Goal: Contribute content: Contribute content

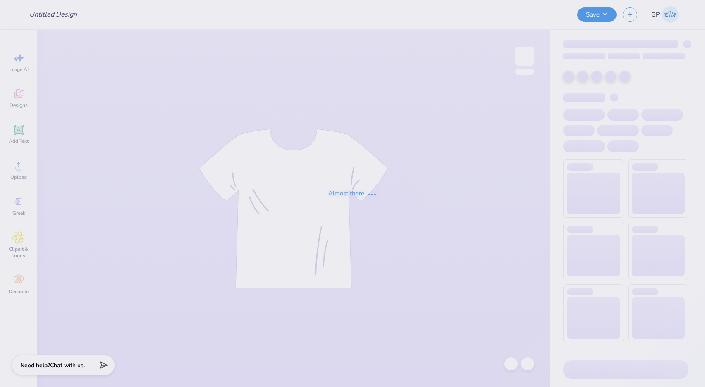
type input "brown hoodie mockup"
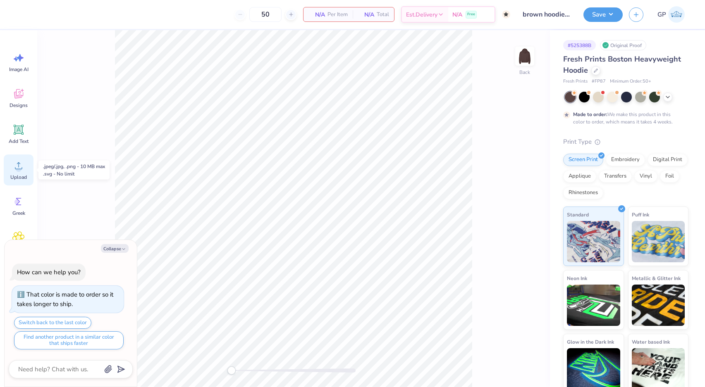
click at [21, 174] on span "Upload" at bounding box center [18, 177] width 17 height 7
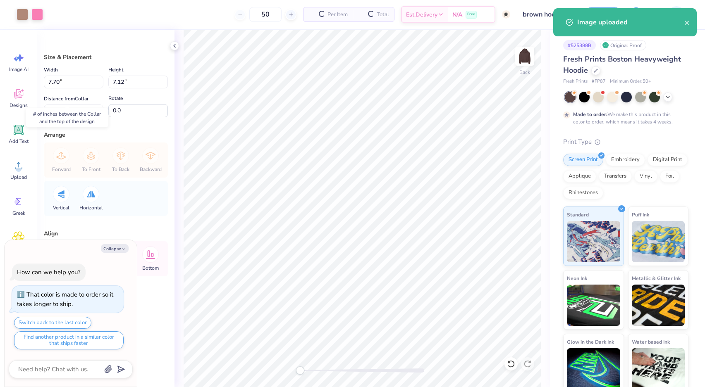
type textarea "x"
click at [54, 79] on input "7.70" at bounding box center [74, 82] width 60 height 13
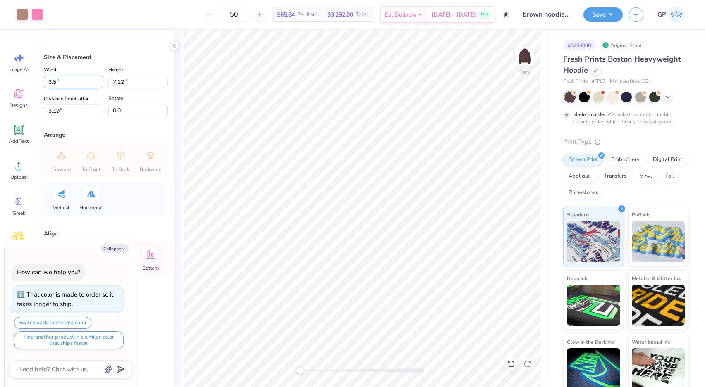
type input "3.50"
type textarea "x"
type input "3.24"
type input "5.13"
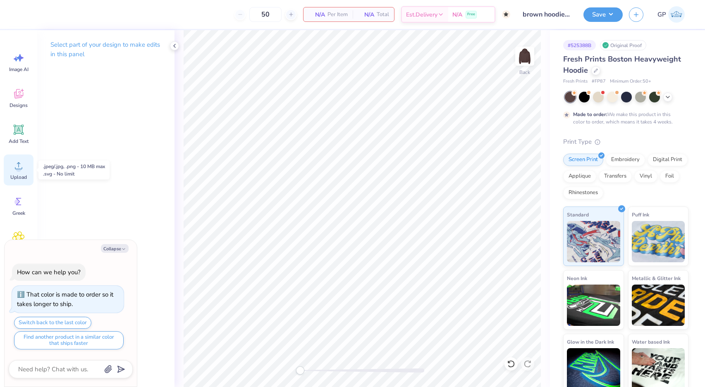
click at [17, 172] on div "Upload" at bounding box center [19, 170] width 30 height 31
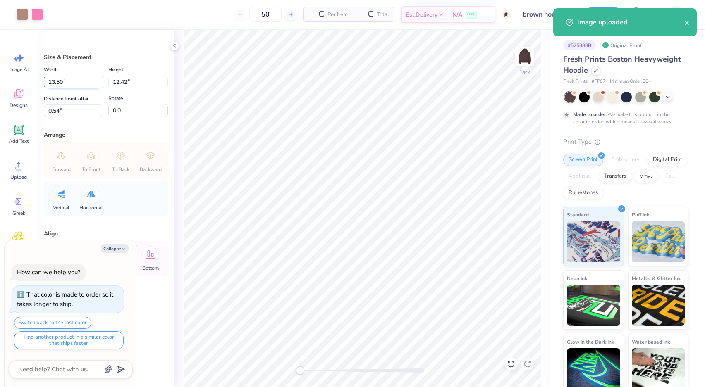
click at [60, 81] on input "13.50" at bounding box center [74, 82] width 60 height 13
type textarea "x"
click at [60, 81] on input "13.50" at bounding box center [74, 82] width 60 height 13
type input "3.5"
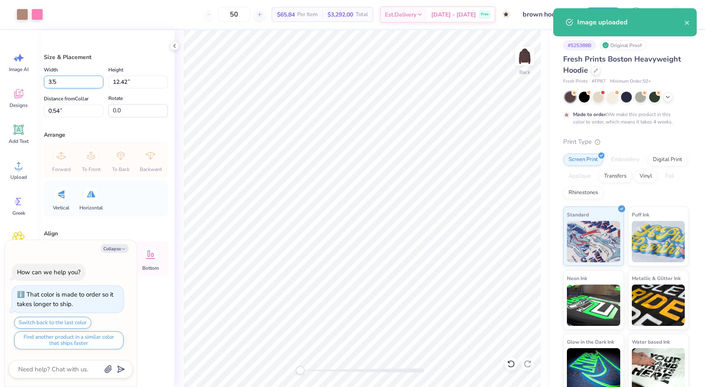
type textarea "x"
type input "3.50"
type input "3.22"
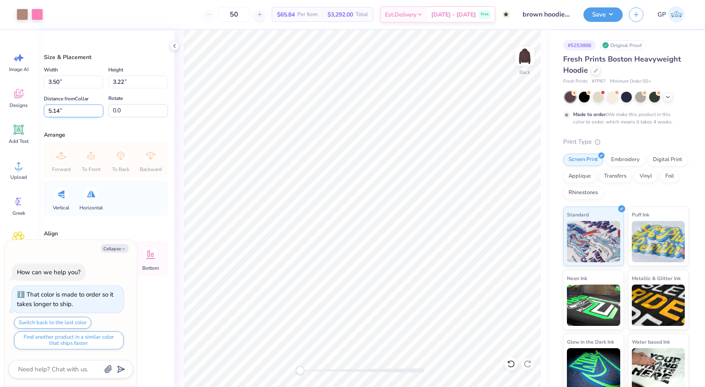
click at [58, 112] on input "5.14" at bounding box center [74, 111] width 60 height 13
type input "5.143"
type textarea "x"
type input "5"
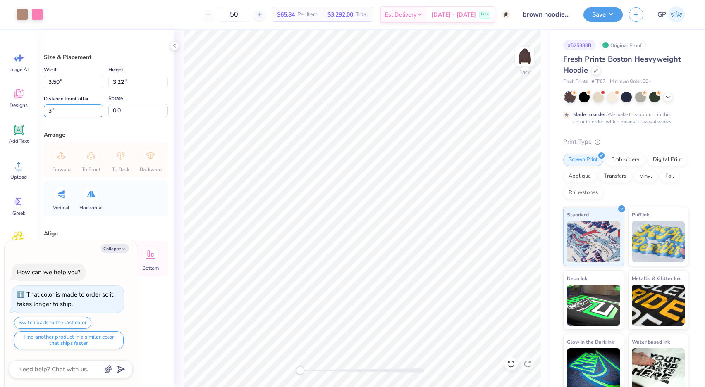
type input "3"
click at [529, 53] on img at bounding box center [524, 56] width 33 height 33
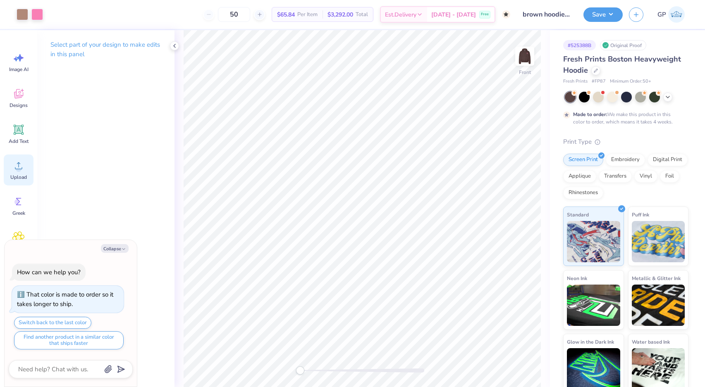
click at [17, 170] on circle at bounding box center [19, 169] width 6 height 6
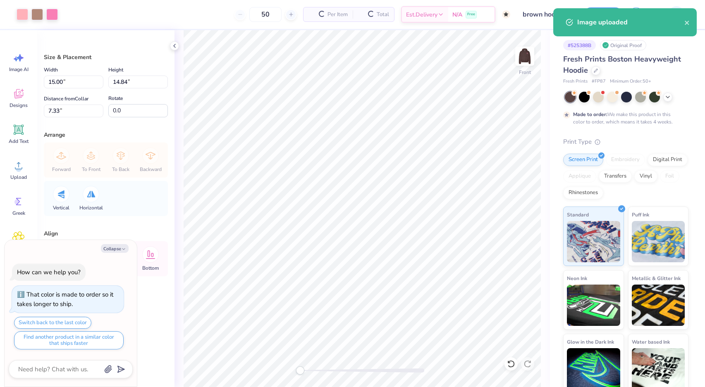
type textarea "x"
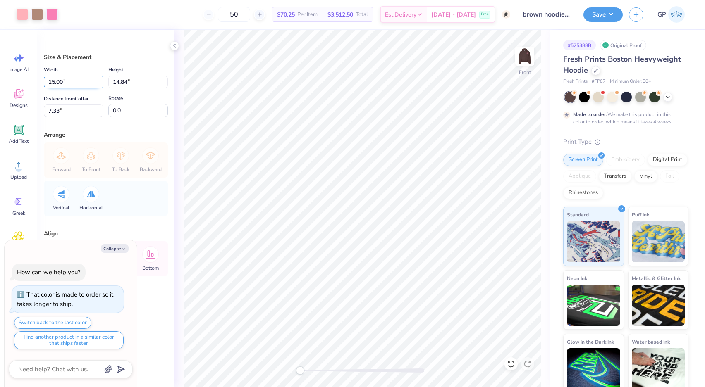
click at [64, 85] on input "15.00" at bounding box center [74, 82] width 60 height 13
type input "12.5"
type textarea "x"
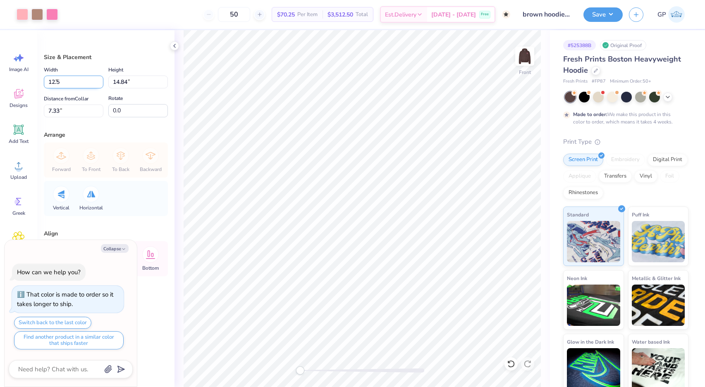
type input "12.50"
type input "12.37"
type input "8.57"
type textarea "x"
click at [68, 108] on input "8.57" at bounding box center [74, 111] width 60 height 13
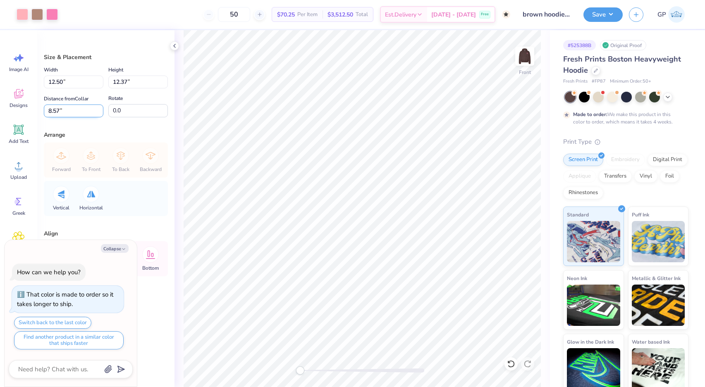
click at [68, 108] on input "8.57" at bounding box center [74, 111] width 60 height 13
type input "6"
click at [595, 20] on button "Save" at bounding box center [602, 13] width 39 height 14
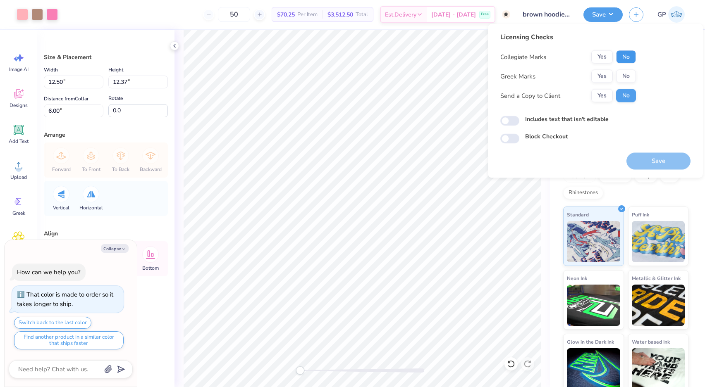
click at [634, 58] on button "No" at bounding box center [626, 56] width 20 height 13
click at [600, 76] on button "Yes" at bounding box center [601, 76] width 21 height 13
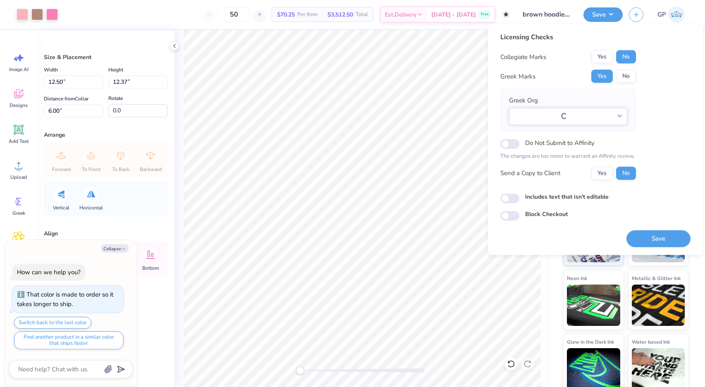
type textarea "x"
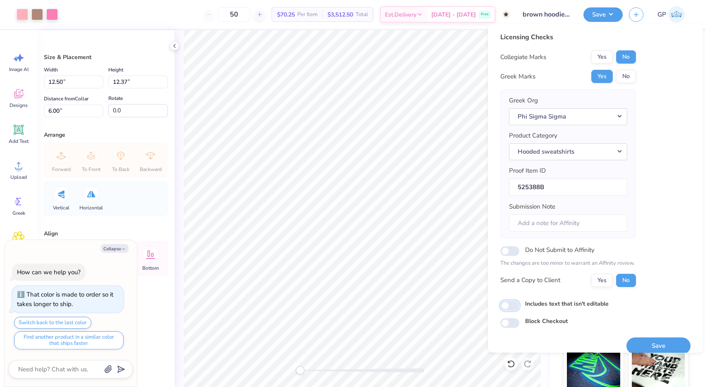
click at [514, 308] on input "Includes text that isn't editable" at bounding box center [509, 305] width 19 height 10
checkbox input "true"
click at [649, 341] on button "Save" at bounding box center [658, 345] width 64 height 17
type textarea "x"
checkbox input "true"
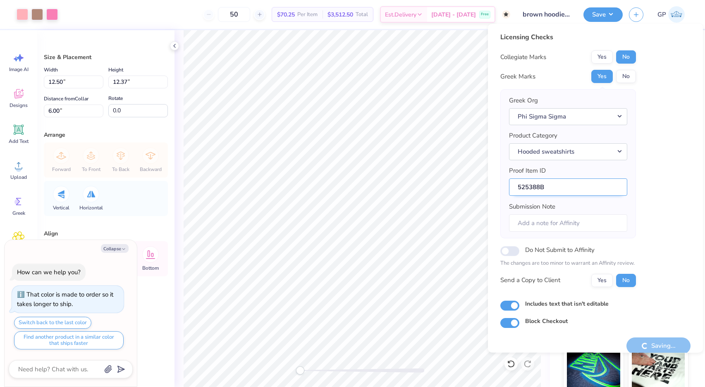
type textarea "x"
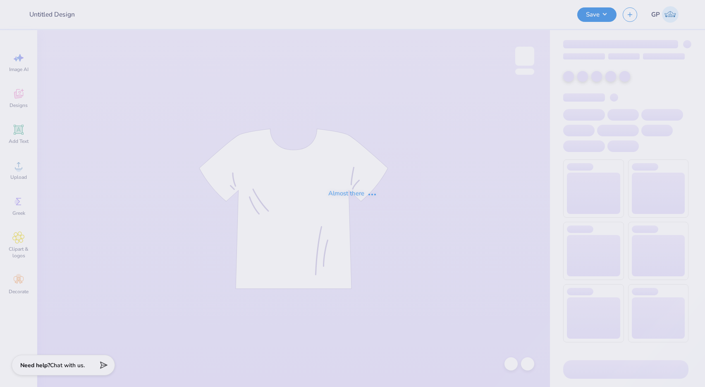
type input "Northwestern Cookology"
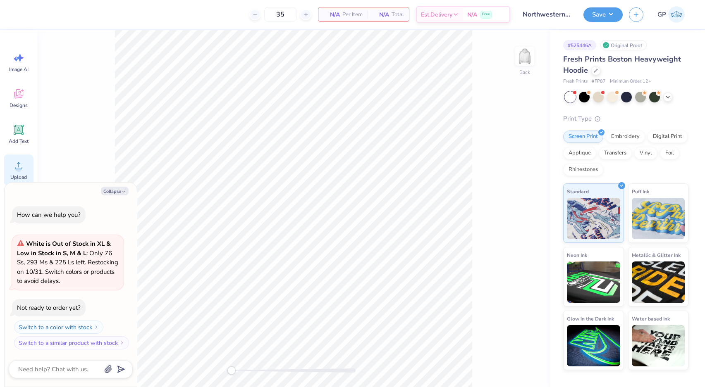
click at [14, 166] on icon at bounding box center [18, 166] width 12 height 12
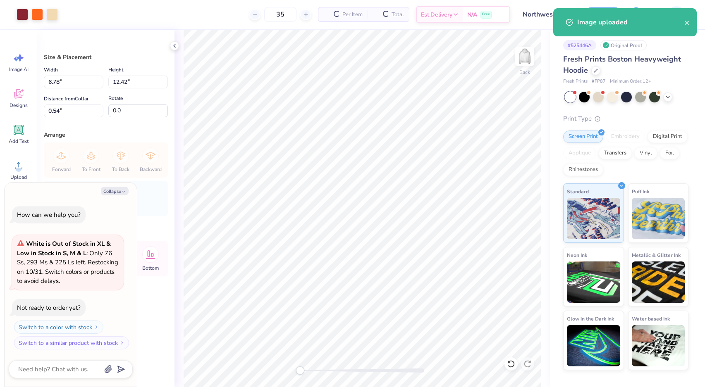
type textarea "x"
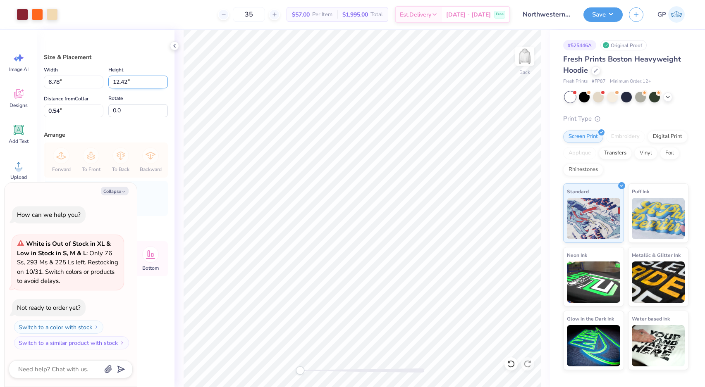
click at [126, 83] on input "12.42" at bounding box center [138, 82] width 60 height 13
type input "9"
type textarea "x"
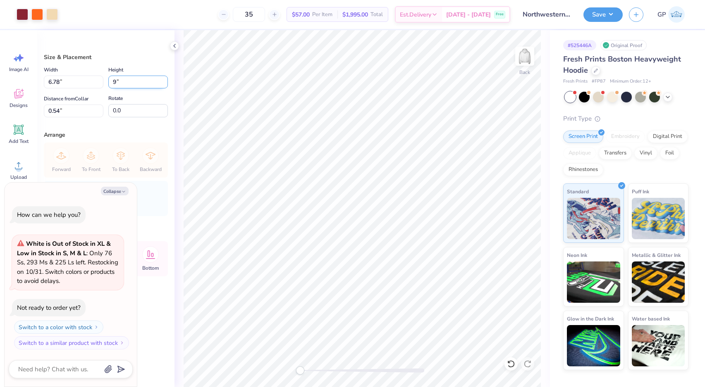
type input "4.91"
type input "9.00"
type input "2.25"
click at [129, 83] on input "9.00" at bounding box center [138, 82] width 60 height 13
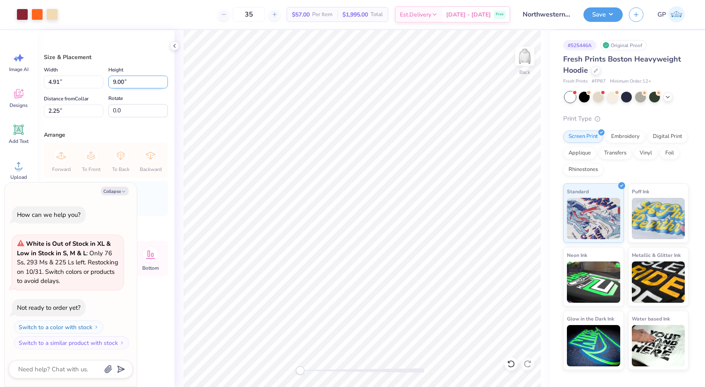
click at [129, 83] on input "9.00" at bounding box center [138, 82] width 60 height 13
type input "8"
type textarea "x"
type input "4.36"
type input "8.00"
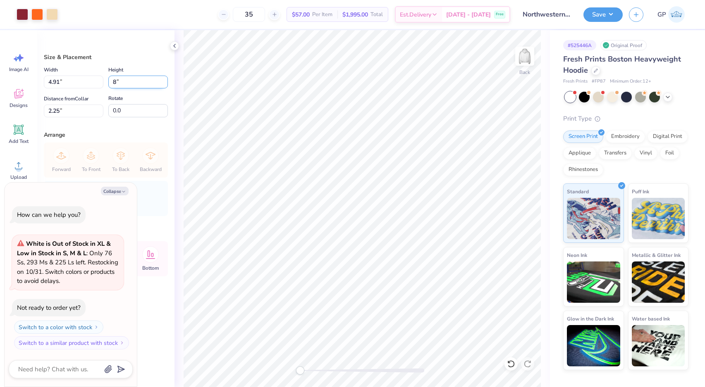
type input "2.75"
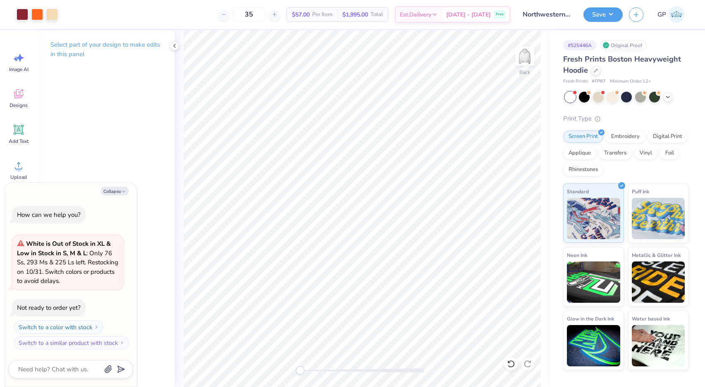
type textarea "x"
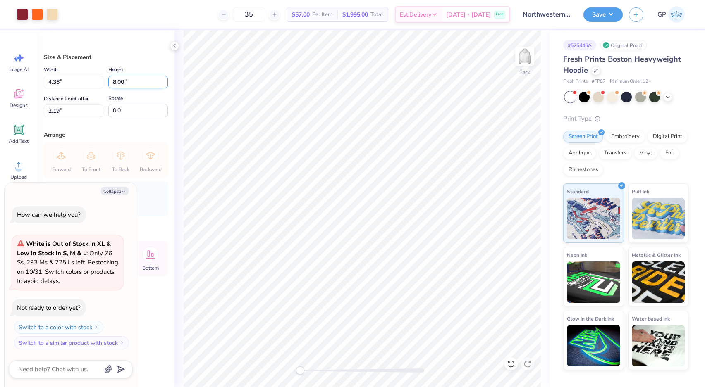
click at [139, 80] on input "8.00" at bounding box center [138, 82] width 60 height 13
type input "6"
type textarea "x"
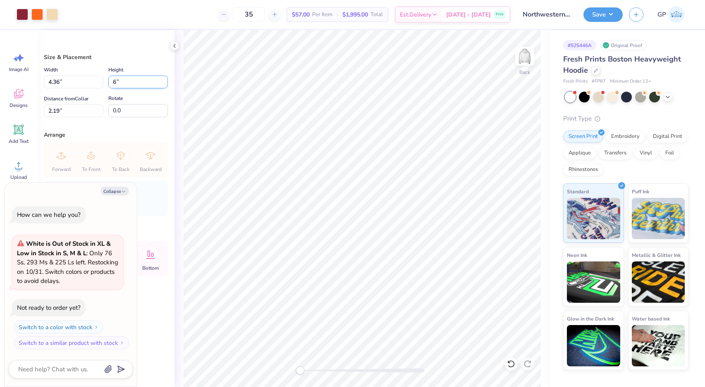
type input "3.27"
type input "6.00"
type input "3.19"
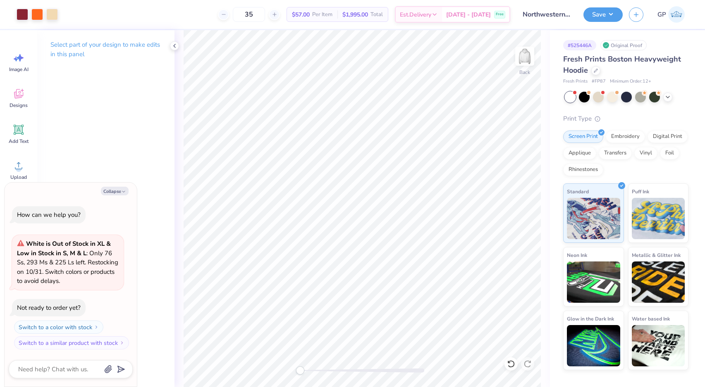
type textarea "x"
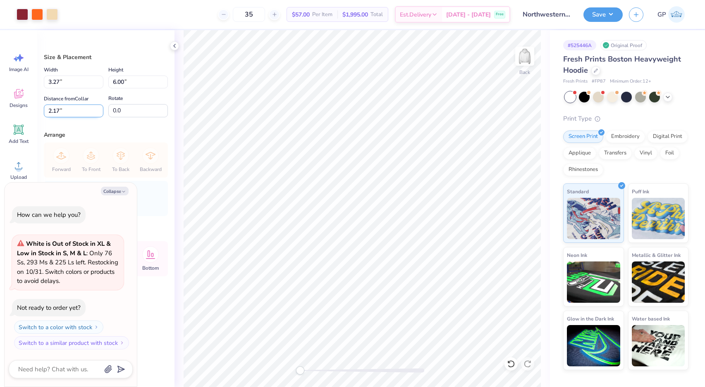
click at [70, 105] on input "2.17" at bounding box center [74, 111] width 60 height 13
click at [74, 110] on input "2.17" at bounding box center [74, 111] width 60 height 13
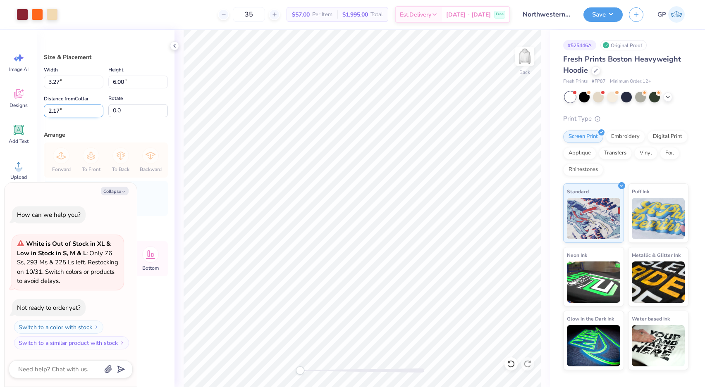
click at [74, 110] on input "2.17" at bounding box center [74, 111] width 60 height 13
type input "3"
click at [585, 19] on div "Save" at bounding box center [602, 14] width 39 height 14
click at [597, 15] on button "Save" at bounding box center [602, 13] width 39 height 14
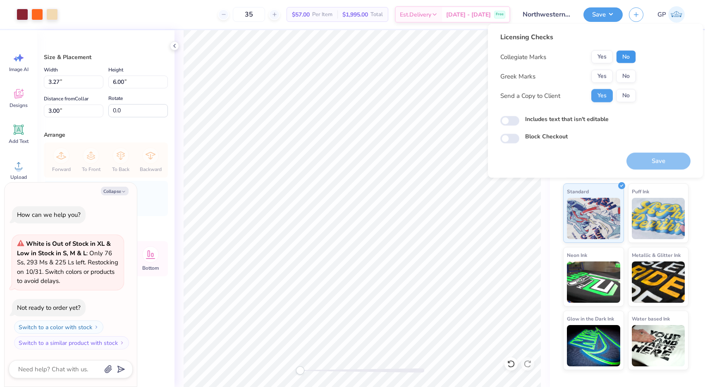
click at [624, 53] on button "No" at bounding box center [626, 56] width 20 height 13
click at [626, 74] on button "No" at bounding box center [626, 76] width 20 height 13
type textarea "x"
click at [512, 121] on input "Includes text that isn't editable" at bounding box center [509, 121] width 19 height 10
checkbox input "true"
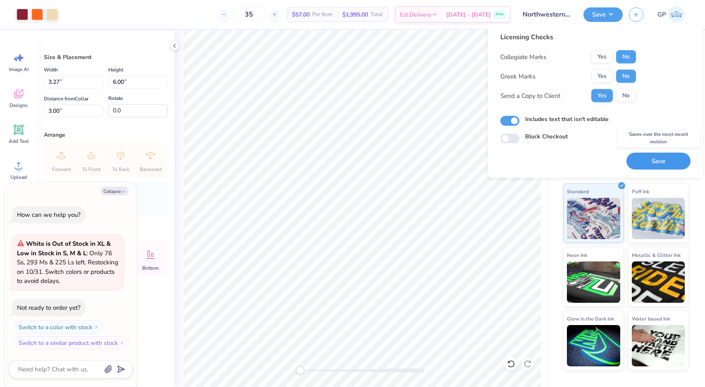
click at [639, 157] on button "Save" at bounding box center [658, 161] width 64 height 17
type textarea "x"
